Goal: Navigation & Orientation: Understand site structure

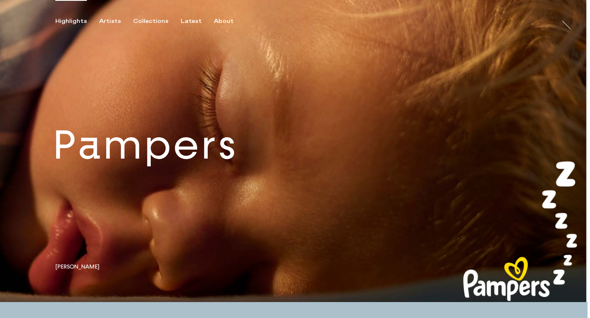
click at [212, 165] on link at bounding box center [293, 151] width 587 height 303
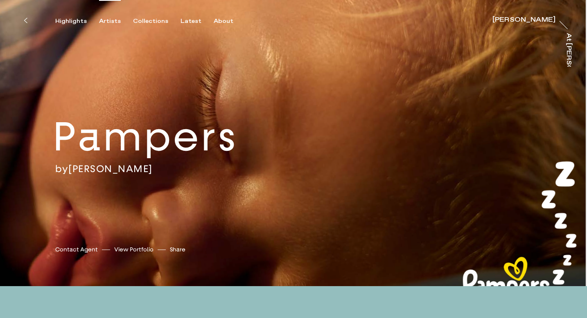
click at [108, 20] on div "Artists" at bounding box center [110, 21] width 22 height 7
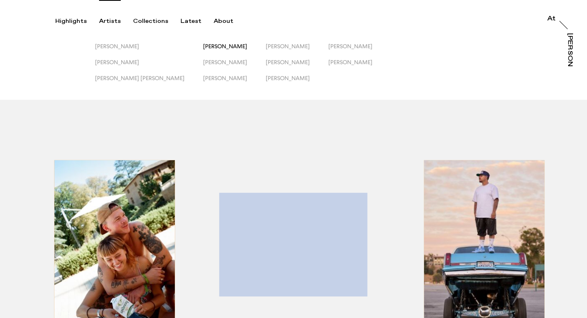
click at [203, 47] on span "[PERSON_NAME]" at bounding box center [225, 46] width 44 height 7
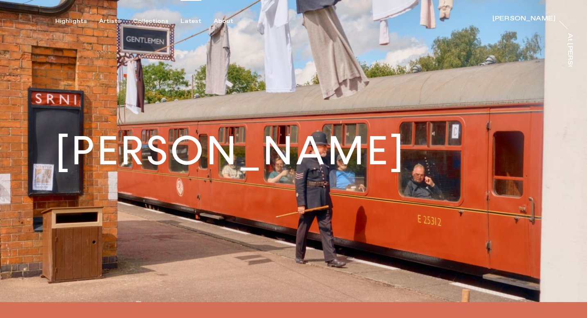
click at [187, 18] on div "Latest" at bounding box center [191, 21] width 21 height 7
click at [187, 21] on div "Latest" at bounding box center [191, 21] width 21 height 7
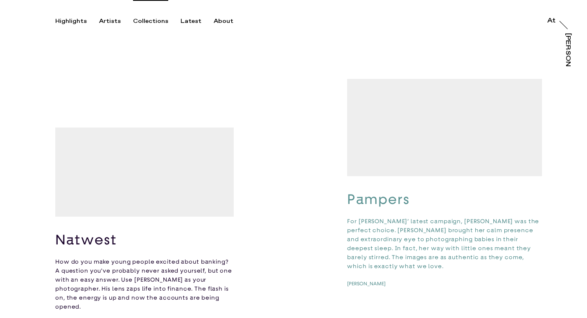
click at [152, 22] on div "Collections" at bounding box center [150, 21] width 35 height 7
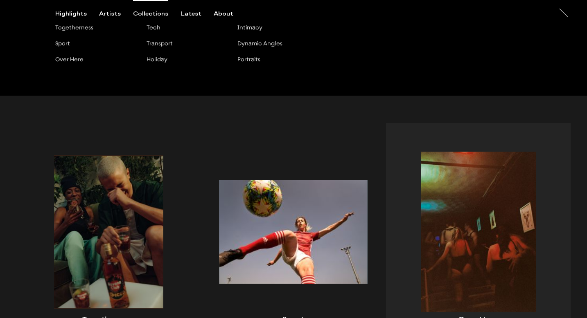
scroll to position [90, 0]
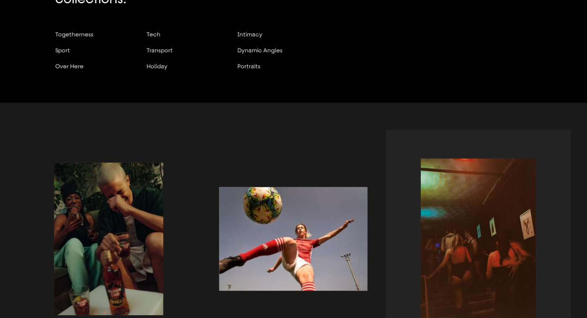
click at [467, 264] on div "button" at bounding box center [478, 249] width 185 height 239
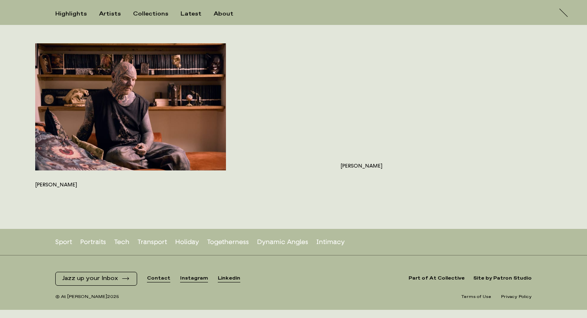
scroll to position [3796, 0]
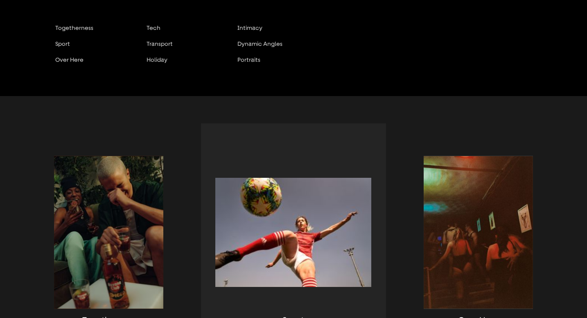
scroll to position [80, 0]
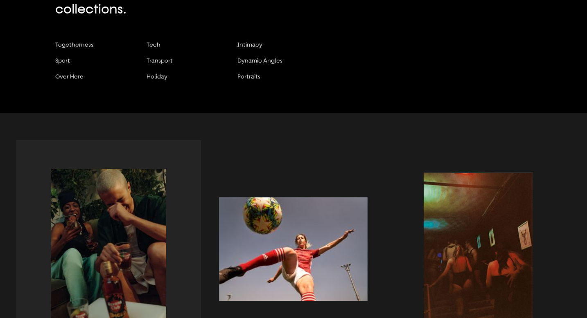
click at [106, 206] on div "button" at bounding box center [108, 259] width 185 height 239
